Goal: Task Accomplishment & Management: Manage account settings

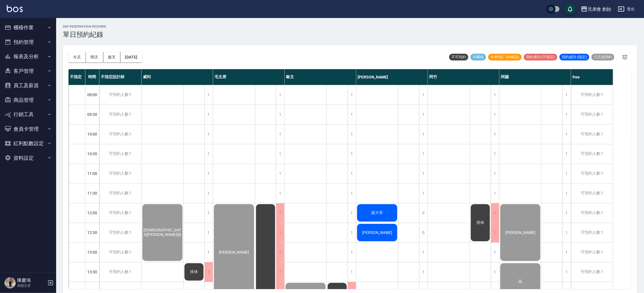
scroll to position [295, 0]
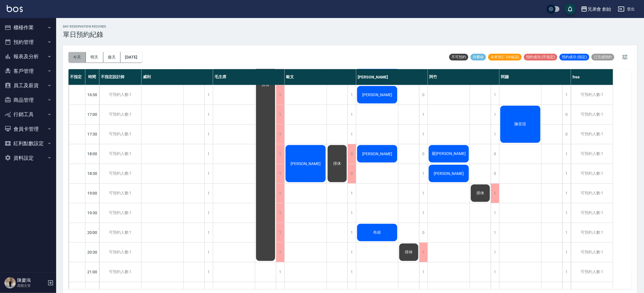
click at [81, 55] on button "今天" at bounding box center [77, 57] width 17 height 10
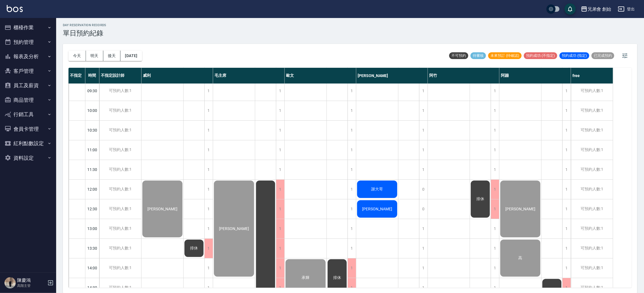
scroll to position [21, 0]
